Goal: Information Seeking & Learning: Learn about a topic

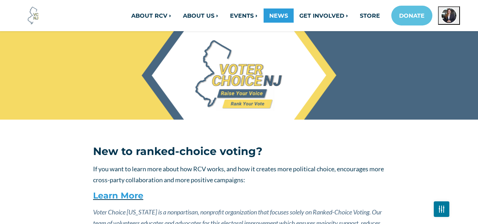
click at [278, 18] on link "NEWS" at bounding box center [279, 15] width 30 height 14
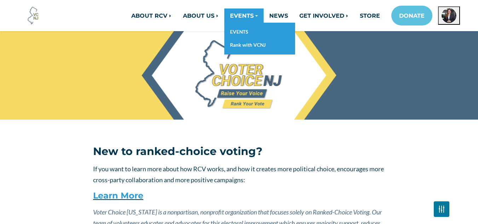
click at [256, 13] on link "EVENTS" at bounding box center [243, 15] width 39 height 14
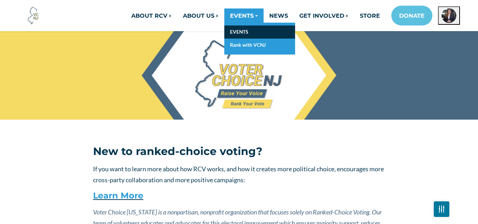
click at [242, 33] on link "EVENTS" at bounding box center [259, 31] width 71 height 13
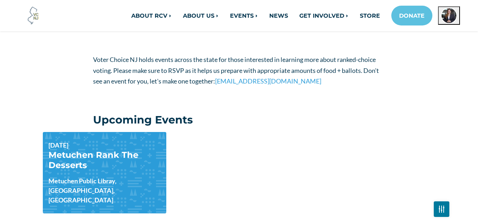
scroll to position [186, 0]
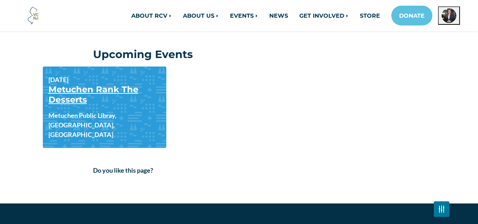
click at [111, 88] on link "Metuchen Rank The Desserts" at bounding box center [93, 94] width 90 height 21
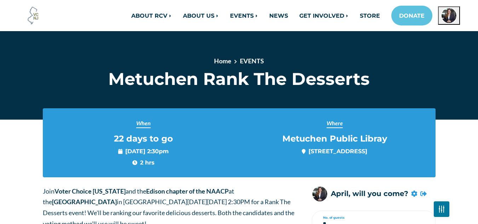
click at [45, 93] on div "Home EVENTS Metuchen Rank The Desserts" at bounding box center [238, 75] width 403 height 39
click at [152, 69] on h1 "Metuchen Rank The Desserts" at bounding box center [239, 79] width 292 height 21
click at [46, 81] on div "Home EVENTS Metuchen Rank The Desserts" at bounding box center [238, 75] width 403 height 39
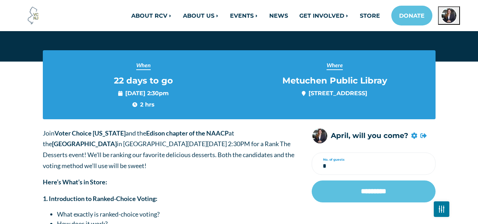
scroll to position [57, 0]
